Goal: Information Seeking & Learning: Learn about a topic

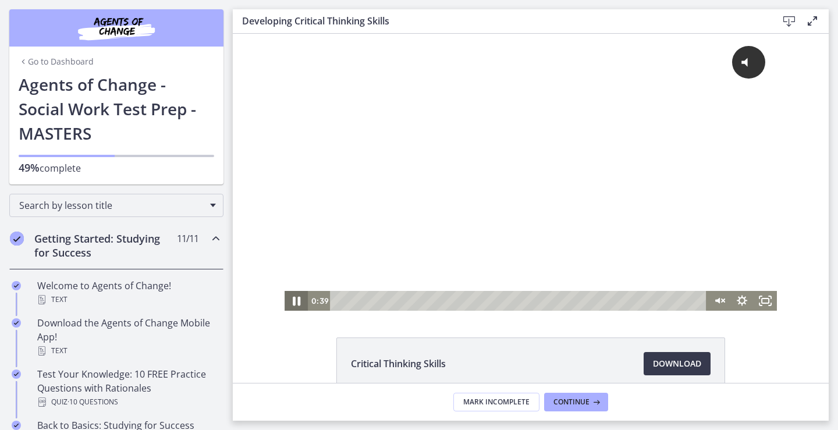
drag, startPoint x: 605, startPoint y: 88, endPoint x: 294, endPoint y: 307, distance: 380.7
click at [294, 307] on icon "Pause" at bounding box center [296, 301] width 28 height 24
click at [294, 297] on icon "Play Video" at bounding box center [297, 301] width 7 height 10
click at [286, 297] on icon "Pause" at bounding box center [296, 301] width 28 height 24
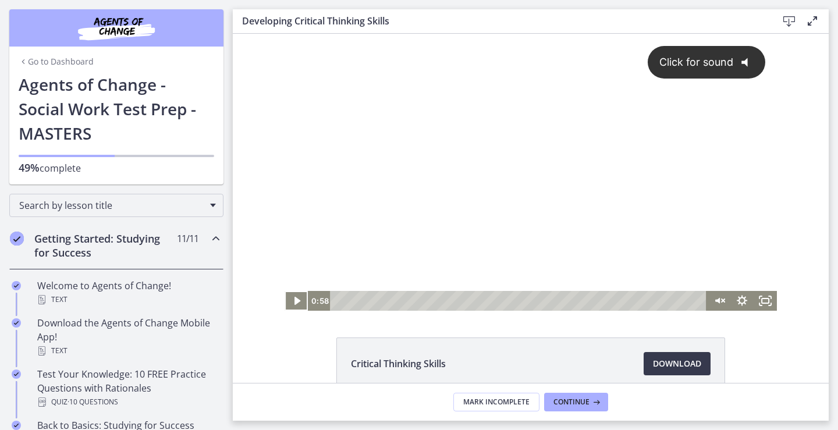
click at [740, 56] on icon "@keyframes VOLUME_SMALL_WAVE_FLASH { 0% { opacity: 0; } 33% { opacity: 1; } 66%…" at bounding box center [749, 62] width 31 height 31
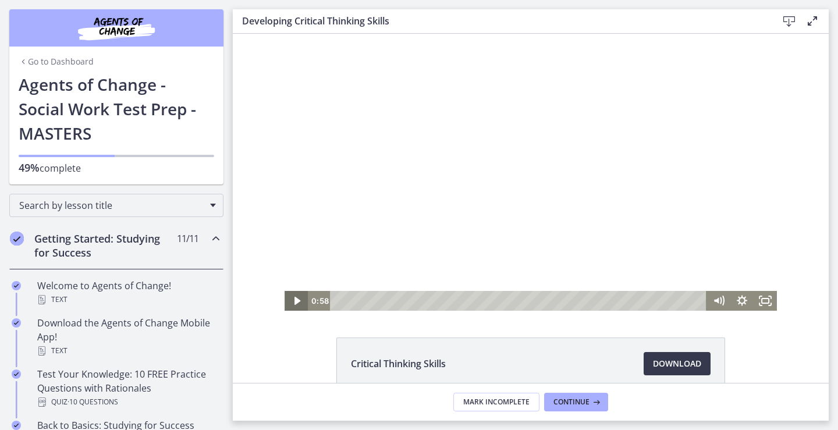
click at [289, 301] on icon "Play Video" at bounding box center [296, 301] width 23 height 20
click at [807, 337] on div "Critical Thinking Skills Download Opens in a new window" at bounding box center [531, 208] width 596 height 349
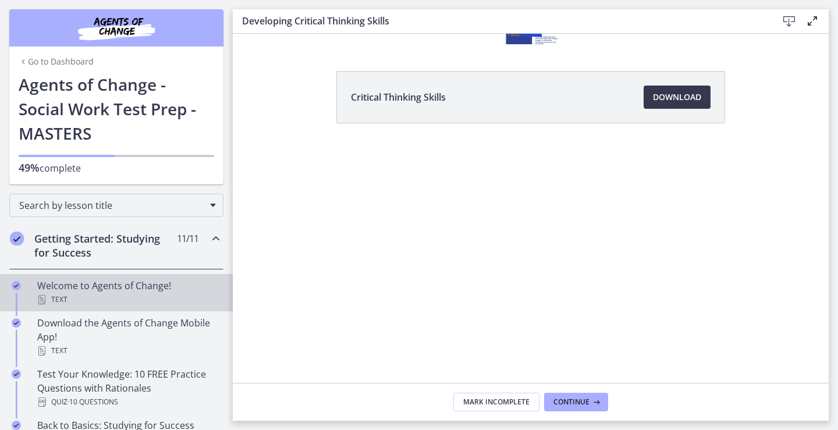
scroll to position [233, 0]
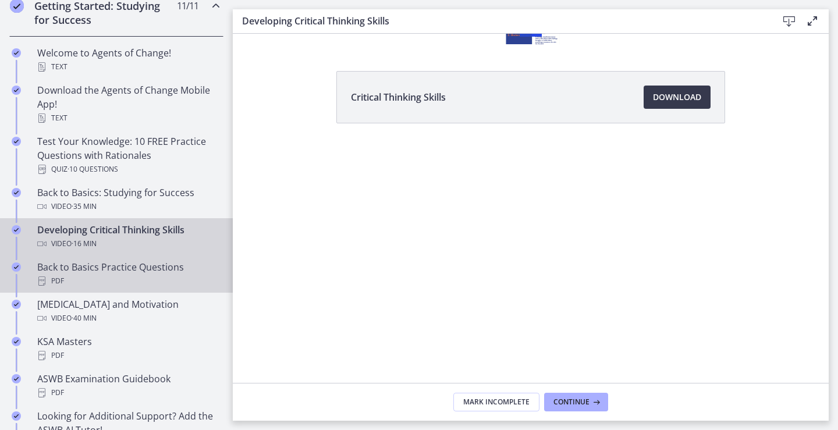
click at [123, 271] on div "Back to Basics Practice Questions PDF" at bounding box center [128, 274] width 182 height 28
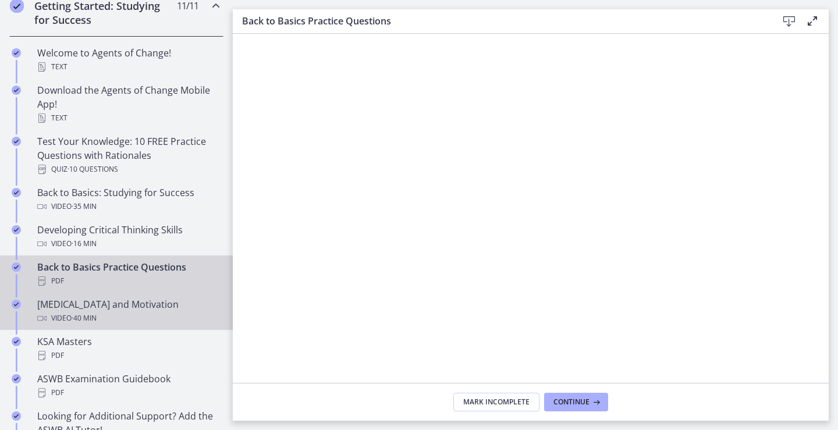
click at [109, 308] on div "[MEDICAL_DATA] and Motivation Video · 40 min" at bounding box center [128, 311] width 182 height 28
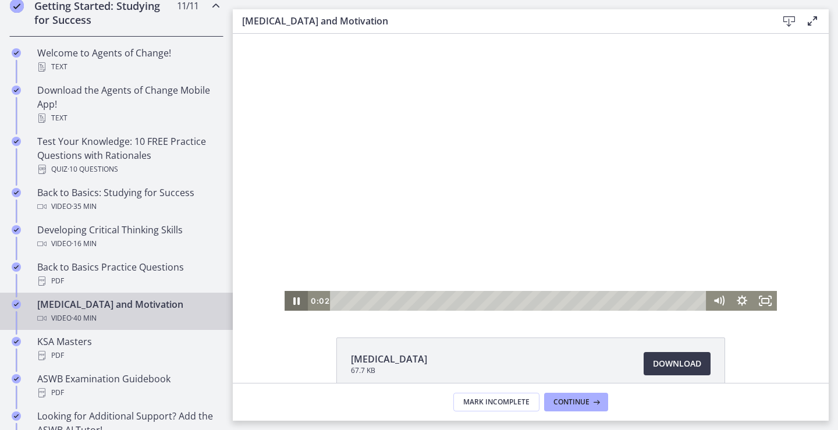
click at [285, 298] on icon "Pause" at bounding box center [296, 301] width 23 height 20
